Goal: Task Accomplishment & Management: Manage account settings

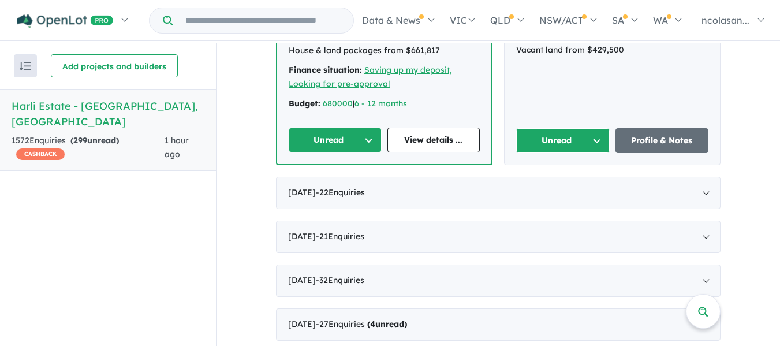
scroll to position [693, 0]
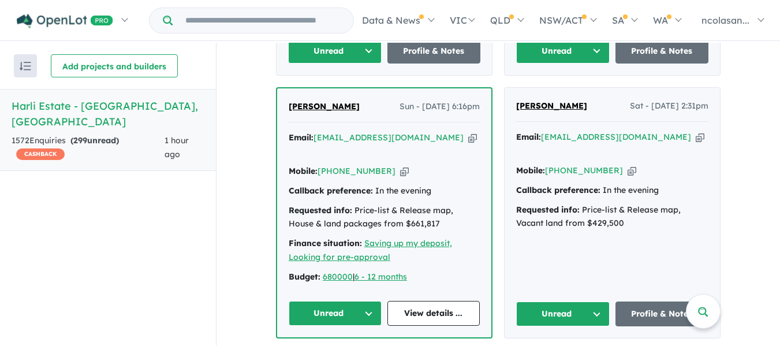
click at [592, 301] on button "Unread" at bounding box center [563, 313] width 94 height 25
click at [368, 301] on button "Unread" at bounding box center [335, 313] width 93 height 25
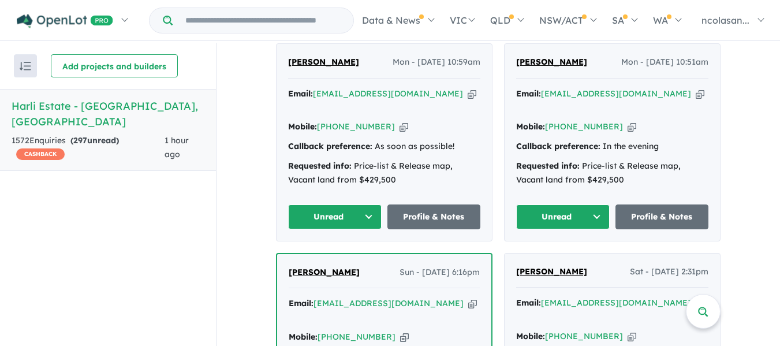
scroll to position [520, 0]
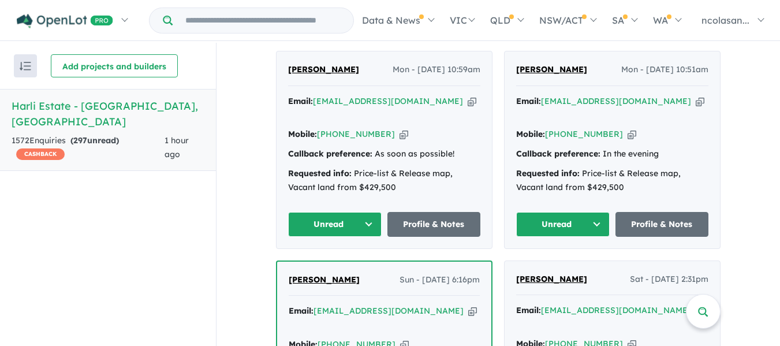
click at [597, 212] on button "Unread" at bounding box center [563, 224] width 94 height 25
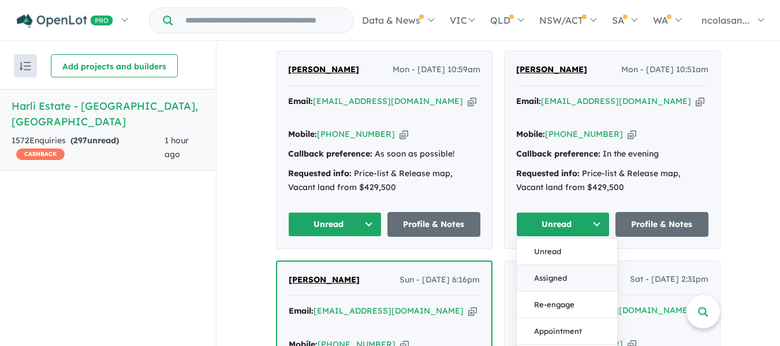
click at [554, 265] on button "Assigned" at bounding box center [567, 278] width 100 height 27
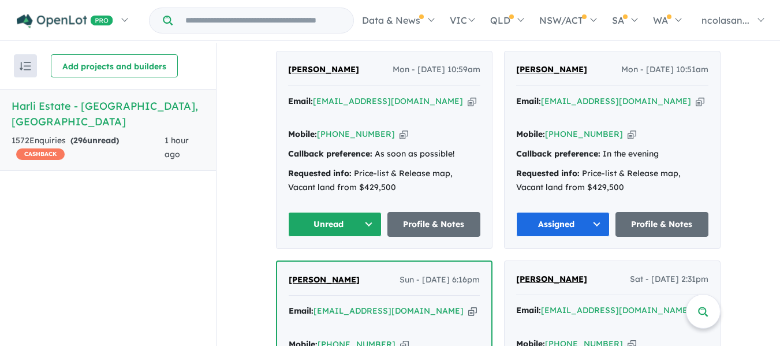
click at [364, 212] on button "Unread" at bounding box center [335, 224] width 94 height 25
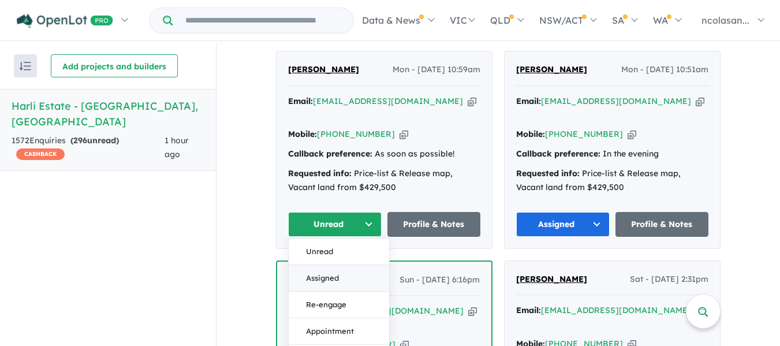
click at [337, 265] on button "Assigned" at bounding box center [339, 278] width 100 height 27
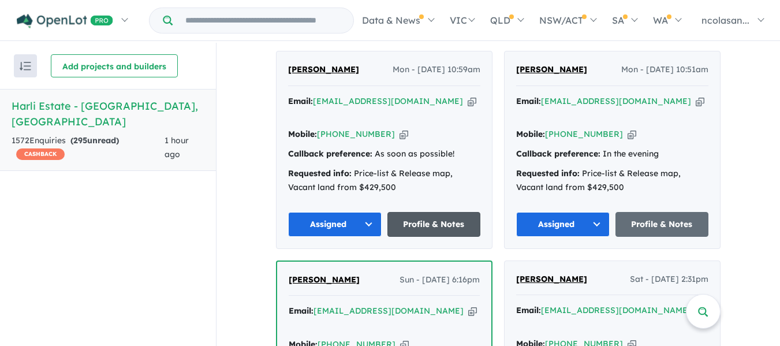
click at [423, 212] on link "Profile & Notes" at bounding box center [434, 224] width 94 height 25
